Goal: Task Accomplishment & Management: Use online tool/utility

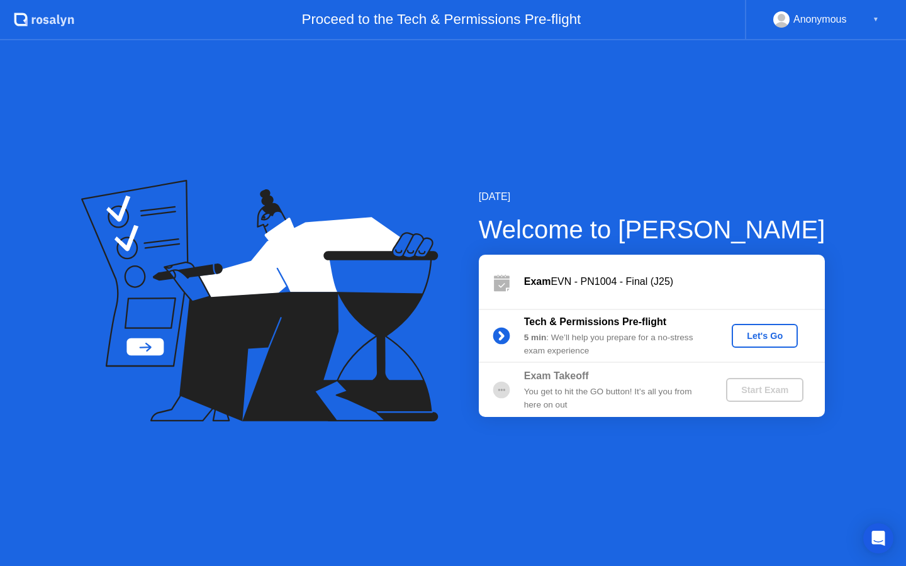
click at [766, 335] on div "Let's Go" at bounding box center [765, 336] width 56 height 10
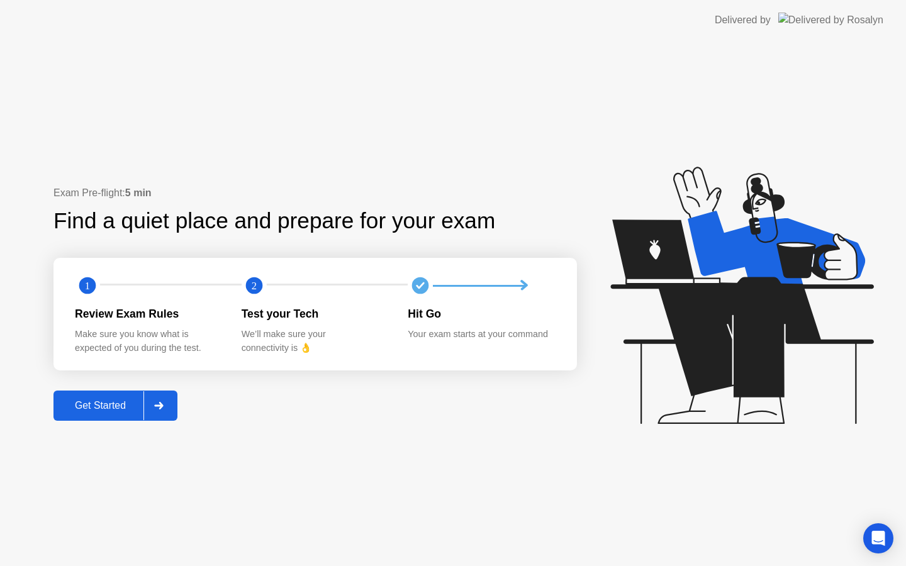
click at [97, 405] on div "Get Started" at bounding box center [100, 405] width 86 height 11
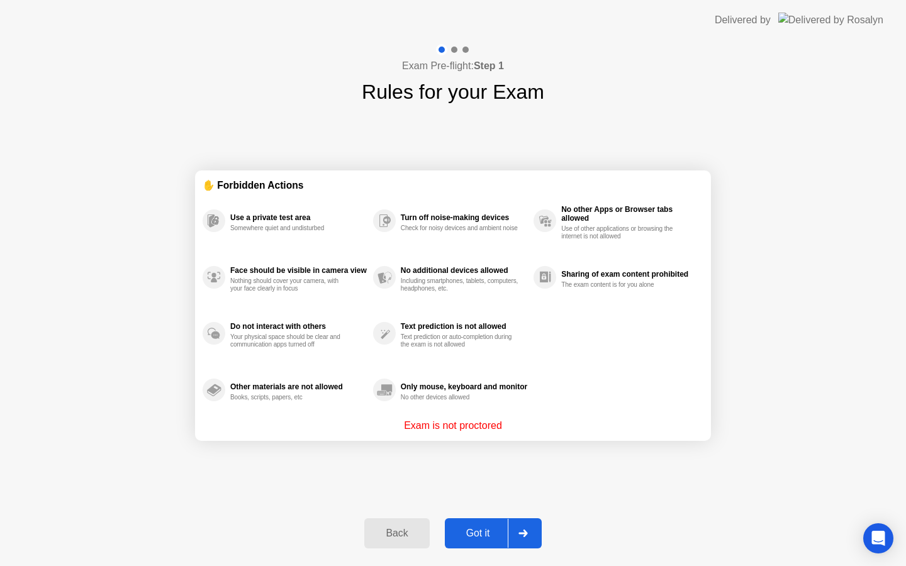
click at [480, 539] on div "Got it" at bounding box center [477, 533] width 59 height 11
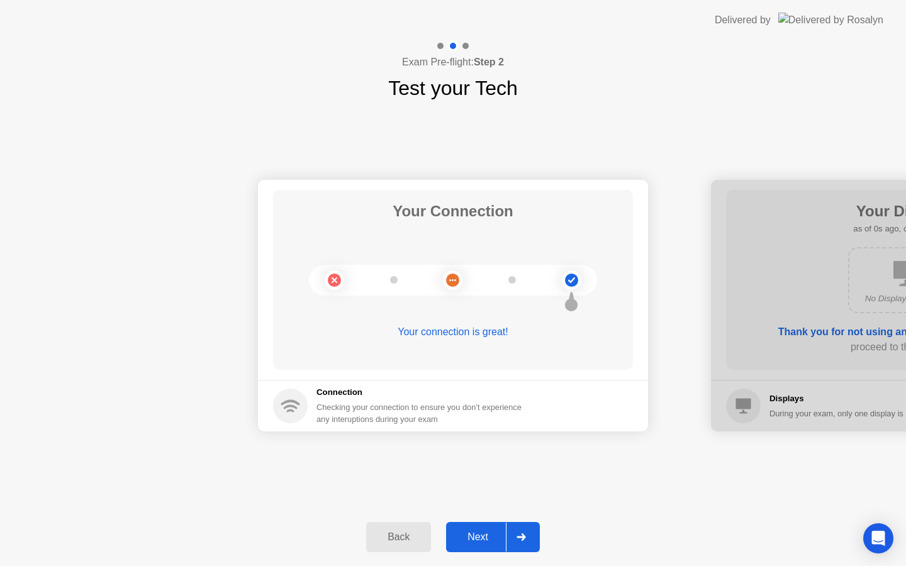
click at [472, 540] on div "Next" at bounding box center [478, 537] width 56 height 11
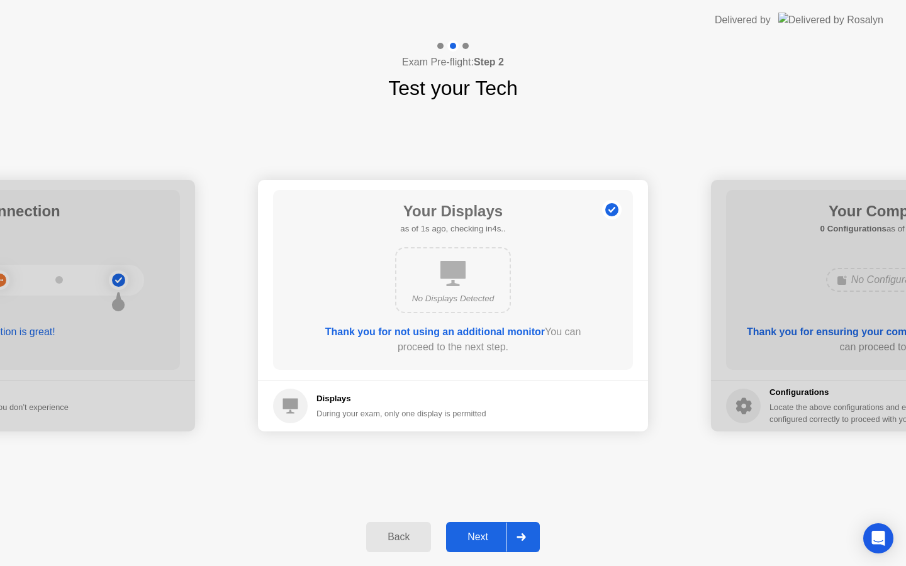
click at [493, 535] on div "Next" at bounding box center [478, 537] width 56 height 11
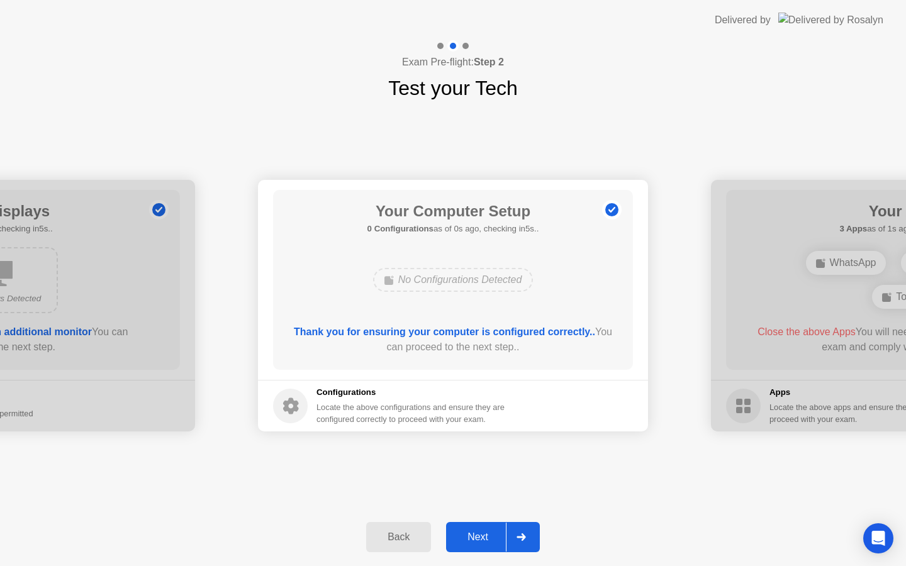
click at [492, 534] on div "Next" at bounding box center [478, 537] width 56 height 11
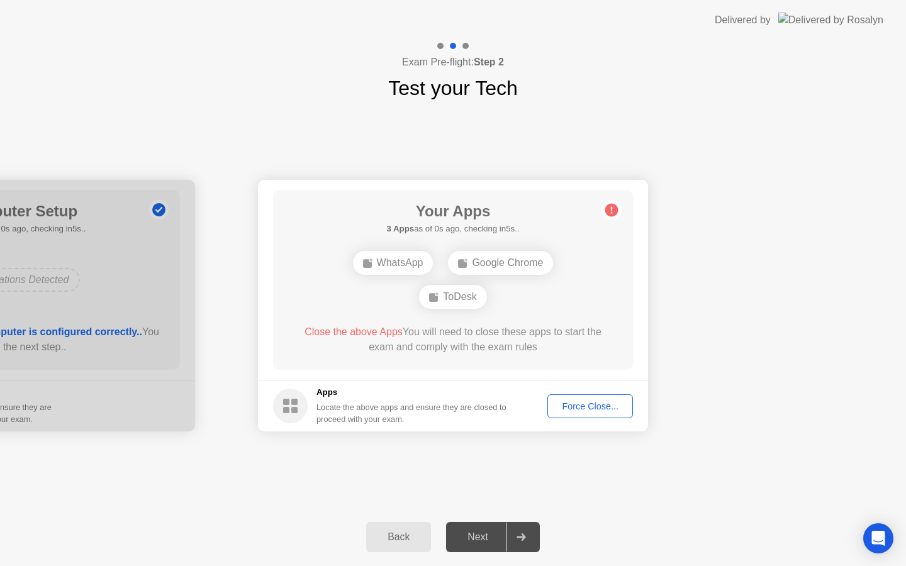
click at [492, 534] on div "Next" at bounding box center [478, 537] width 56 height 11
click at [589, 411] on div "Force Close..." at bounding box center [590, 406] width 77 height 10
click at [581, 413] on button "Force Close..." at bounding box center [590, 406] width 86 height 24
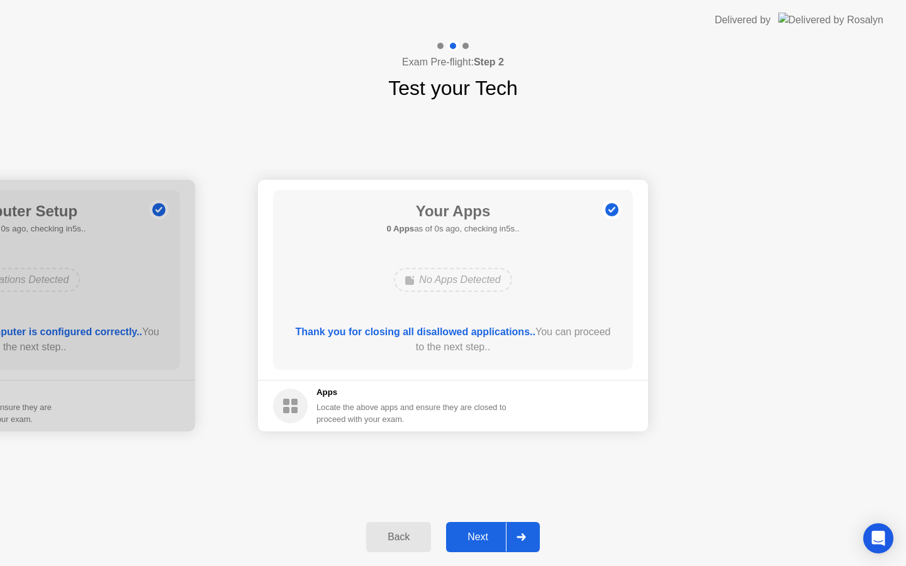
click at [482, 533] on div "Next" at bounding box center [478, 537] width 56 height 11
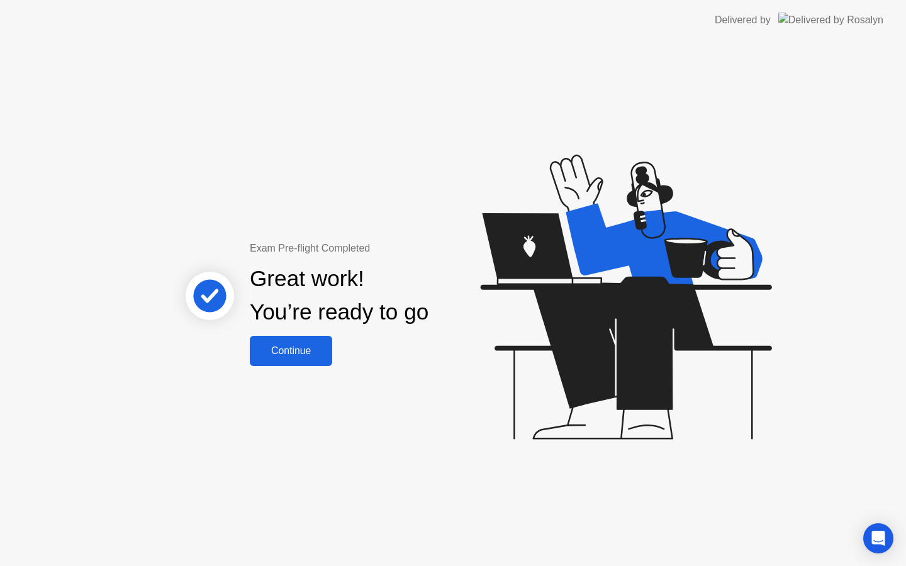
click at [286, 352] on div "Continue" at bounding box center [290, 350] width 75 height 11
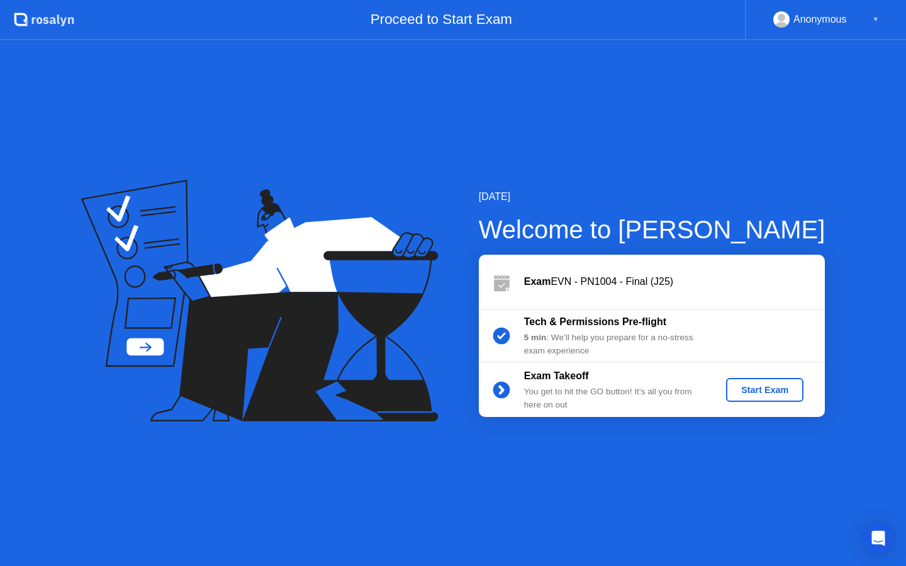
click at [798, 393] on button "Start Exam" at bounding box center [764, 390] width 77 height 24
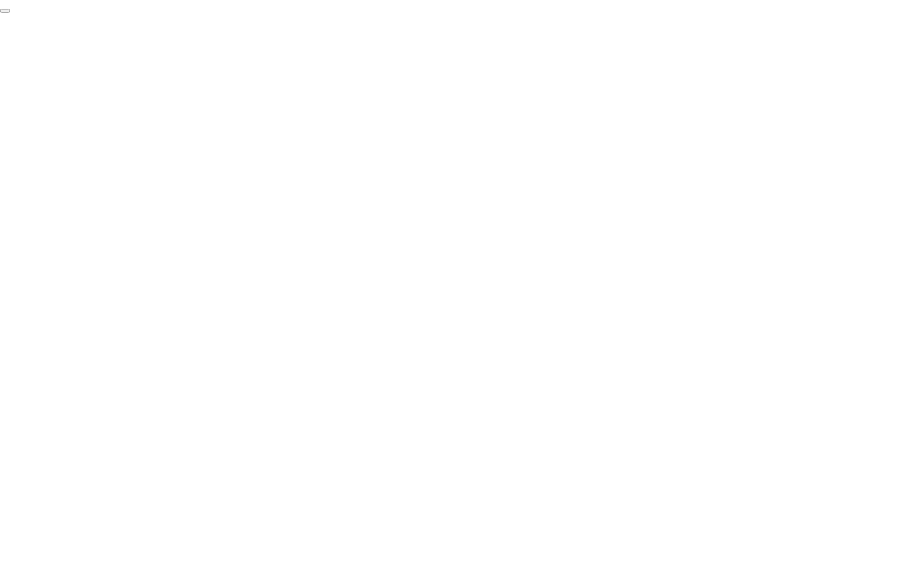
click div "End Proctoring Session"
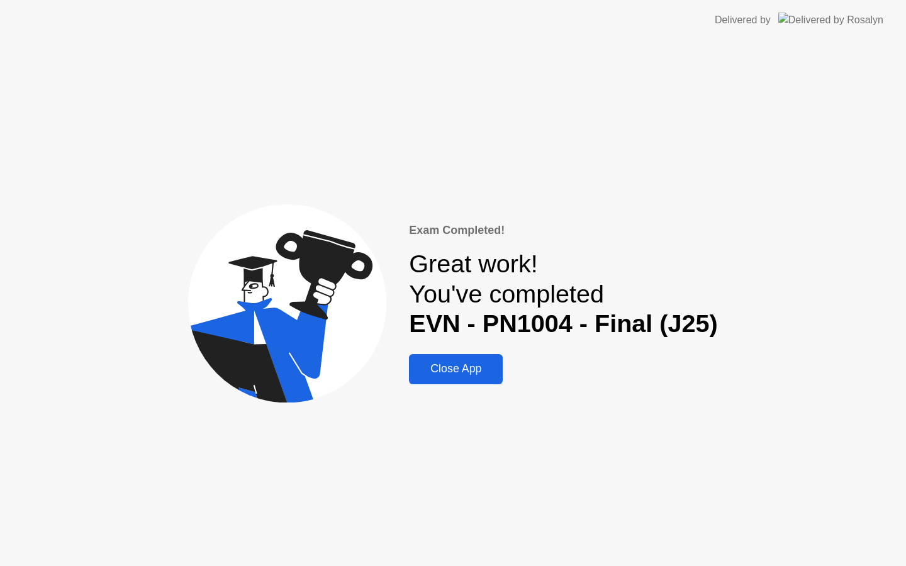
click at [471, 362] on div "Close App" at bounding box center [456, 368] width 86 height 13
